Goal: Check status: Check status

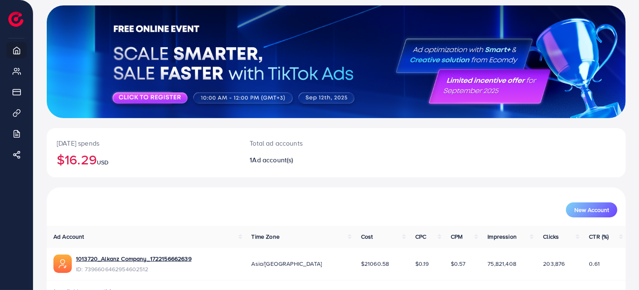
scroll to position [72, 0]
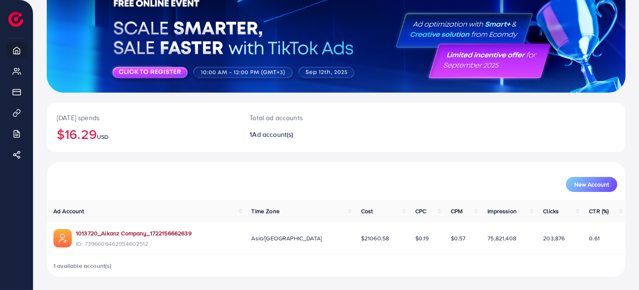
click at [109, 232] on link "1013720_Alkanz Company_1722156662639" at bounding box center [134, 233] width 116 height 8
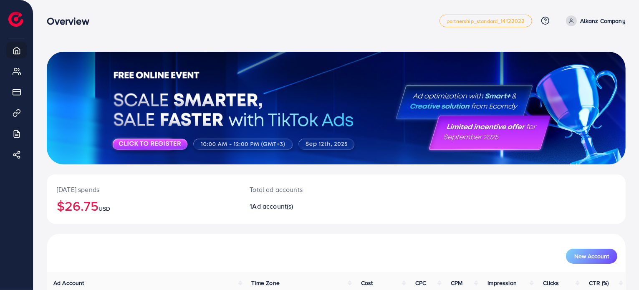
click at [636, 248] on div "[DATE] spends $26.75 USD Total ad accounts 1 Ad account(s) New Account Ad Accou…" at bounding box center [336, 181] width 606 height 362
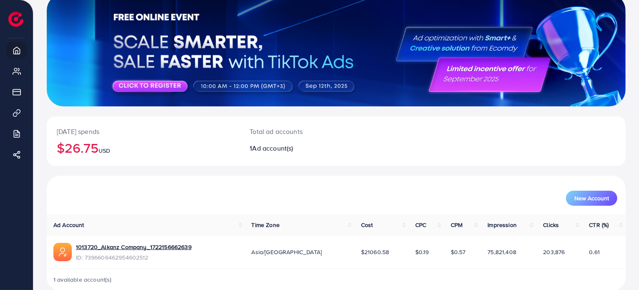
scroll to position [72, 0]
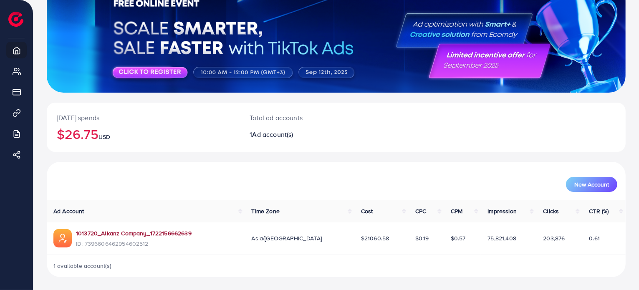
click at [175, 231] on link "1013720_Alkanz Company_1722156662639" at bounding box center [134, 233] width 116 height 8
